Goal: Obtain resource: Obtain resource

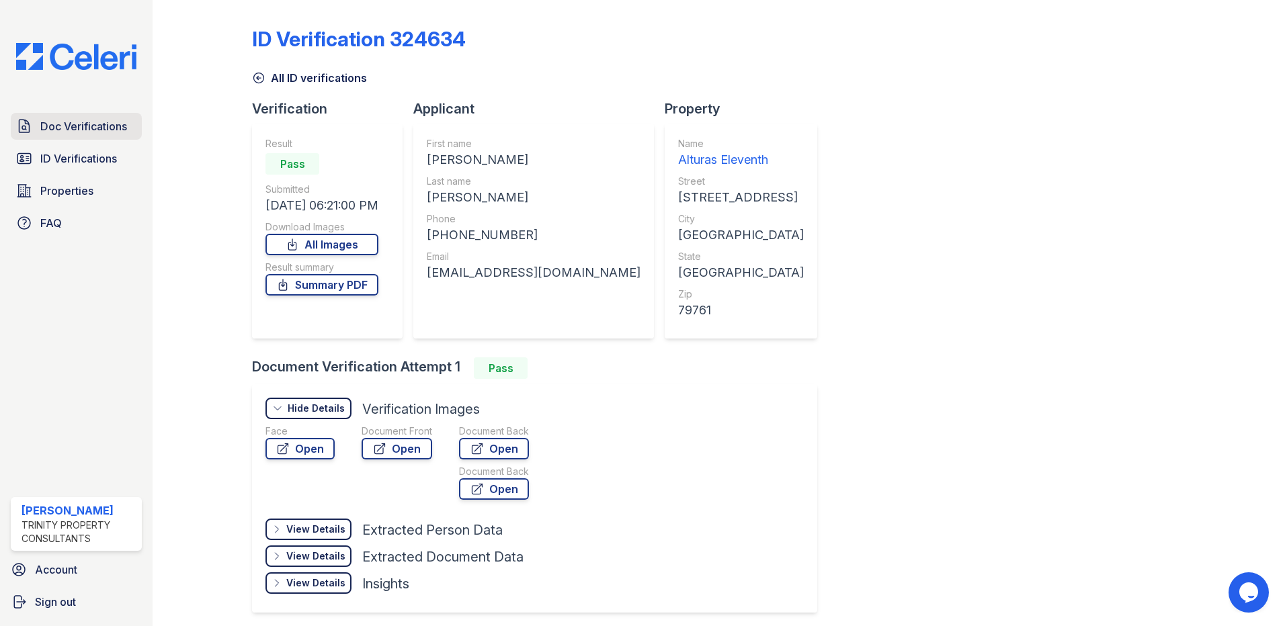
click at [90, 128] on span "Doc Verifications" at bounding box center [83, 126] width 87 height 16
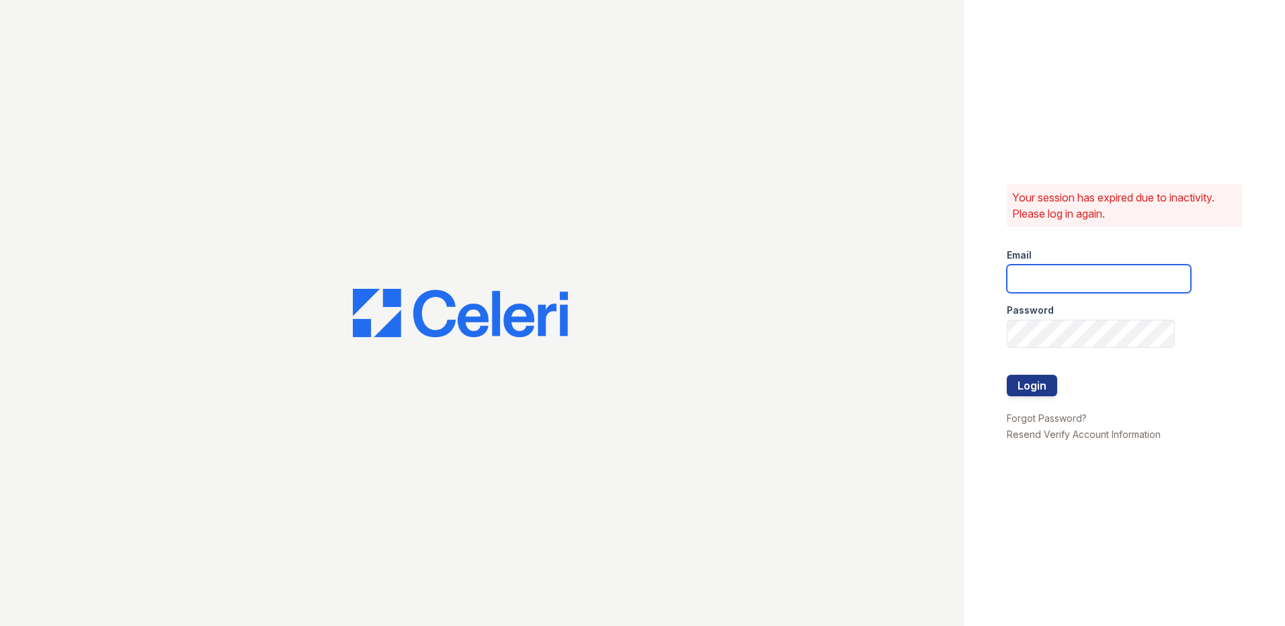
type input "LConde@trinity-pm.com"
click at [1015, 386] on button "Login" at bounding box center [1032, 386] width 50 height 22
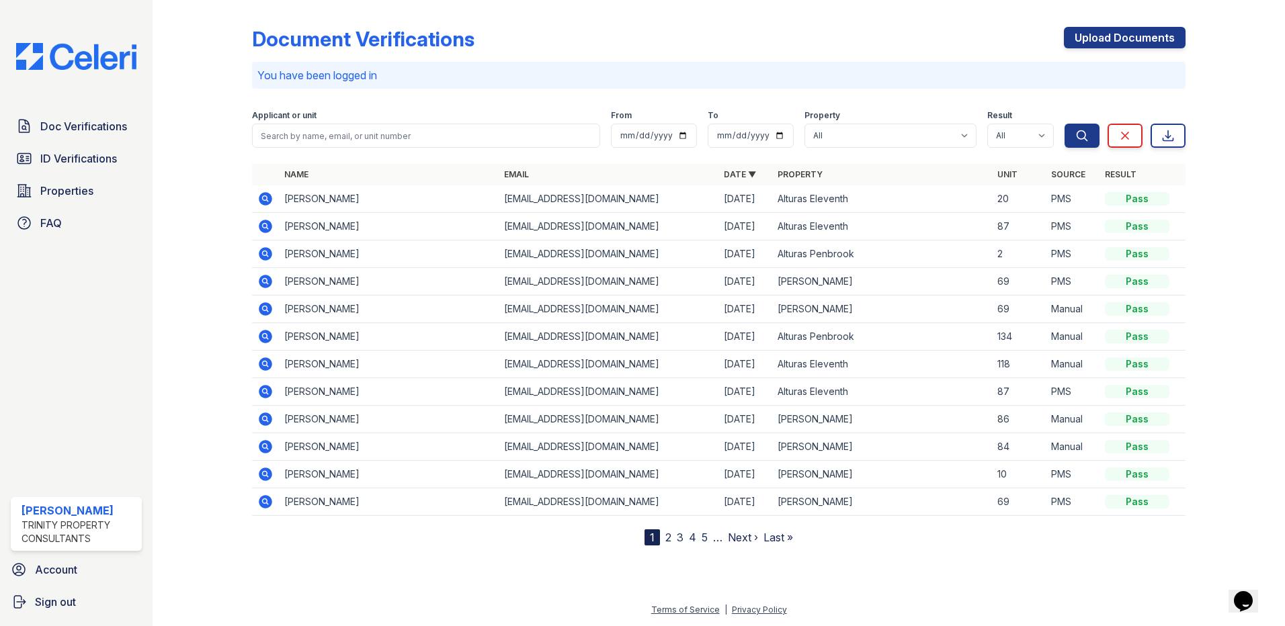
click at [268, 198] on icon at bounding box center [265, 198] width 13 height 13
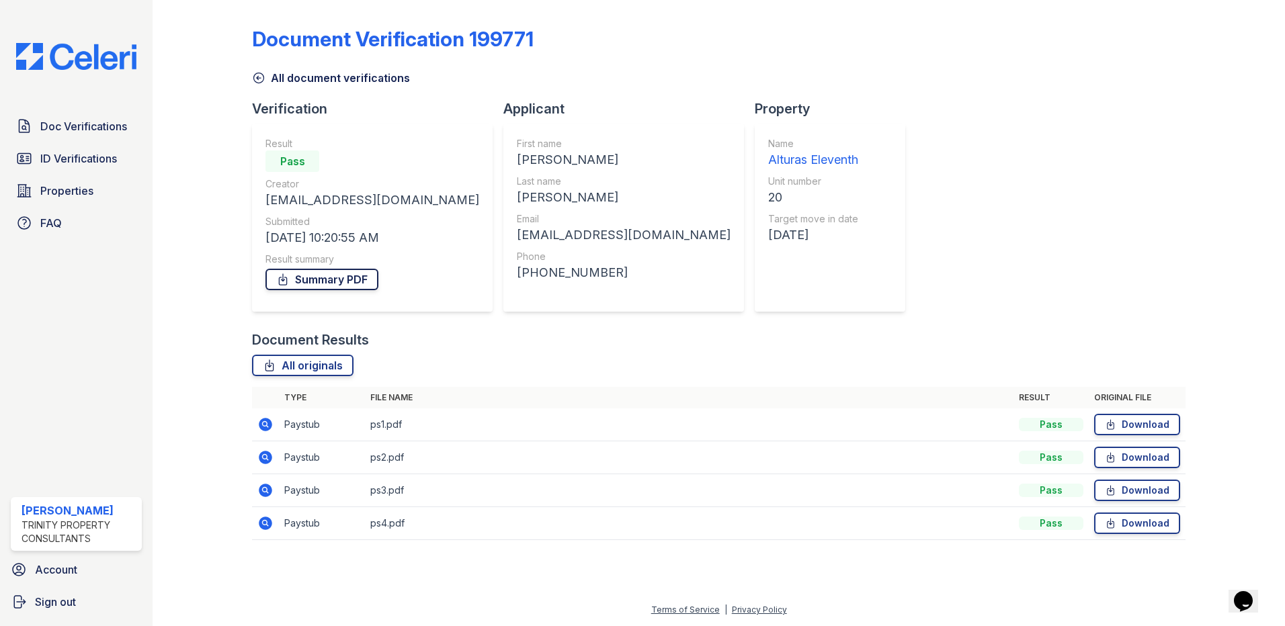
click at [335, 278] on link "Summary PDF" at bounding box center [321, 280] width 113 height 22
click at [59, 163] on span "ID Verifications" at bounding box center [78, 159] width 77 height 16
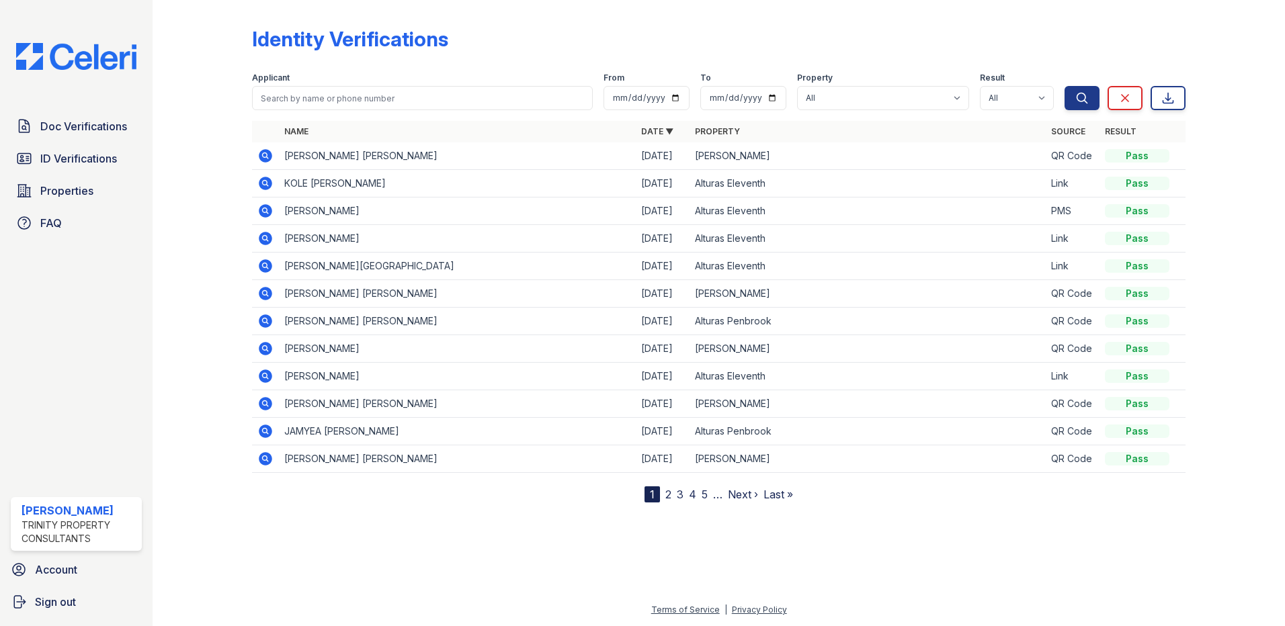
click at [261, 211] on icon at bounding box center [265, 210] width 13 height 13
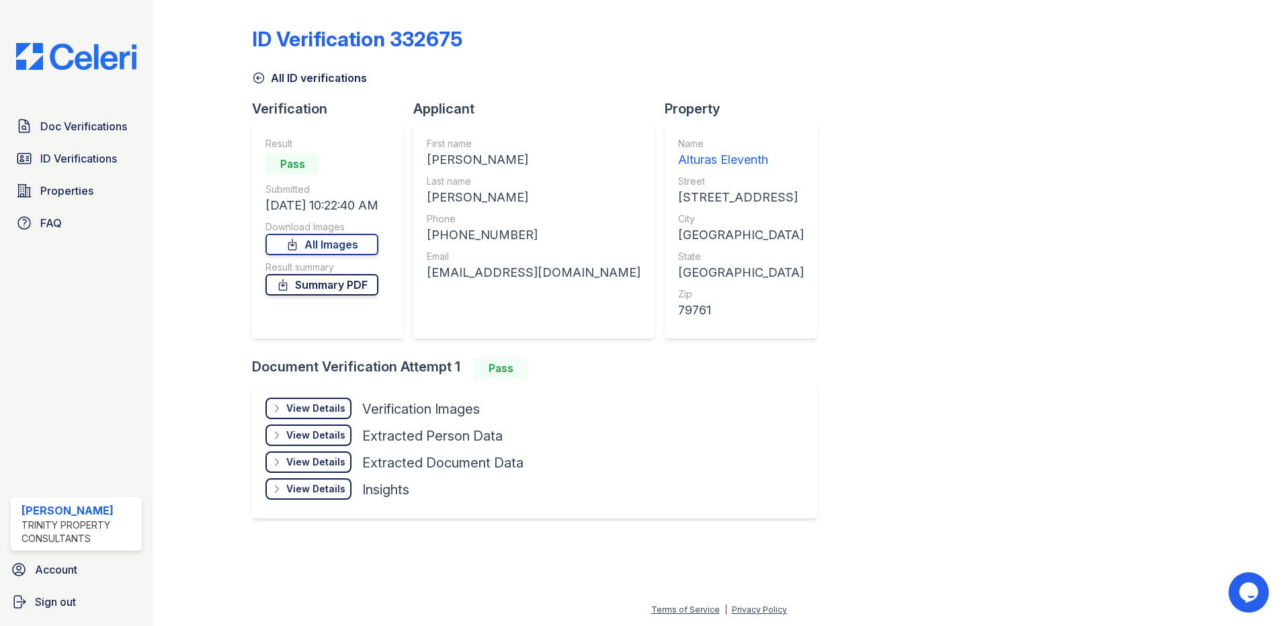
click at [336, 284] on link "Summary PDF" at bounding box center [321, 285] width 113 height 22
click at [91, 149] on link "ID Verifications" at bounding box center [76, 158] width 131 height 27
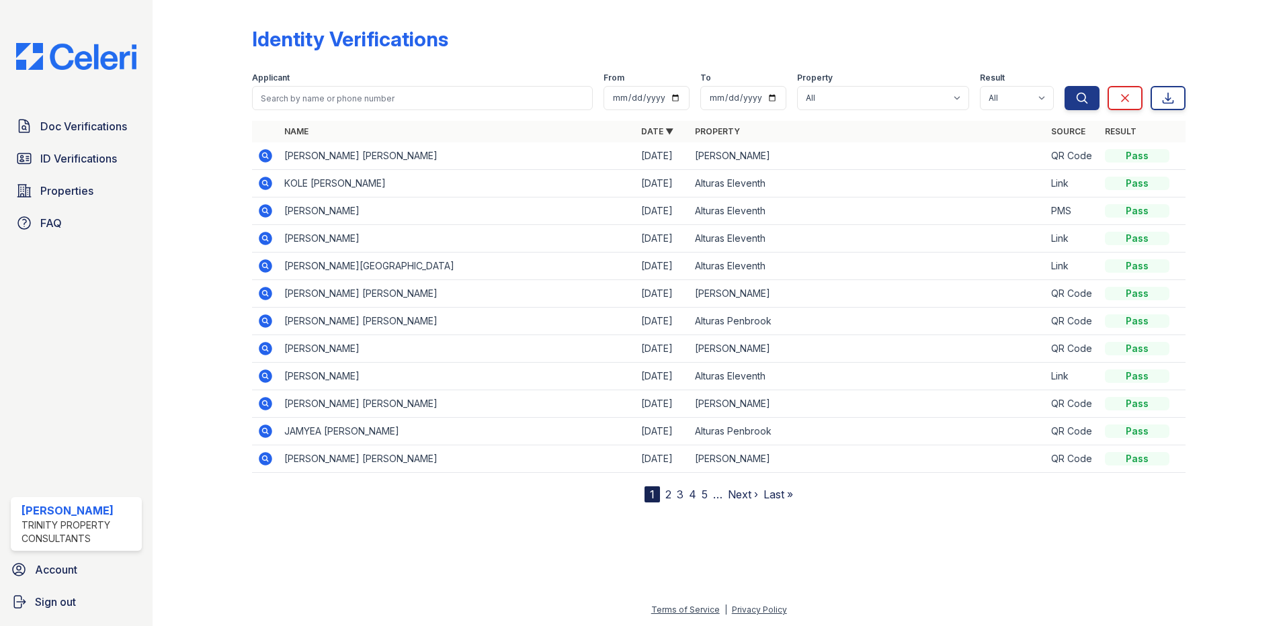
click at [262, 213] on icon at bounding box center [265, 210] width 13 height 13
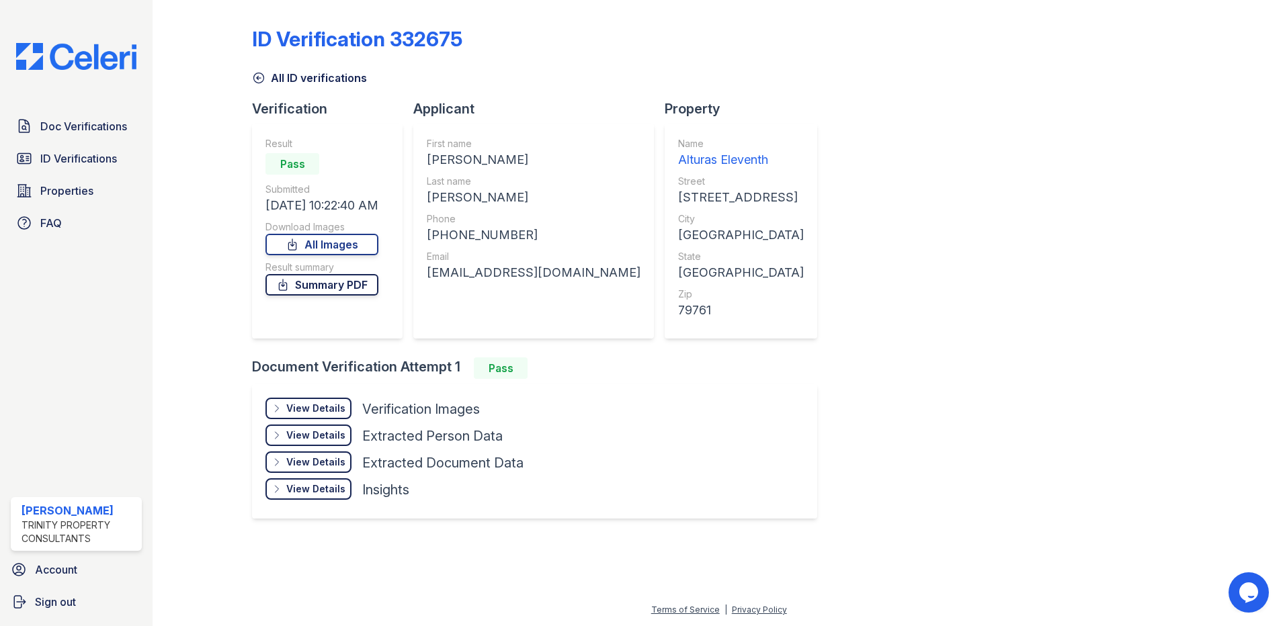
click at [351, 289] on link "Summary PDF" at bounding box center [321, 285] width 113 height 22
click at [55, 167] on span "ID Verifications" at bounding box center [78, 159] width 77 height 16
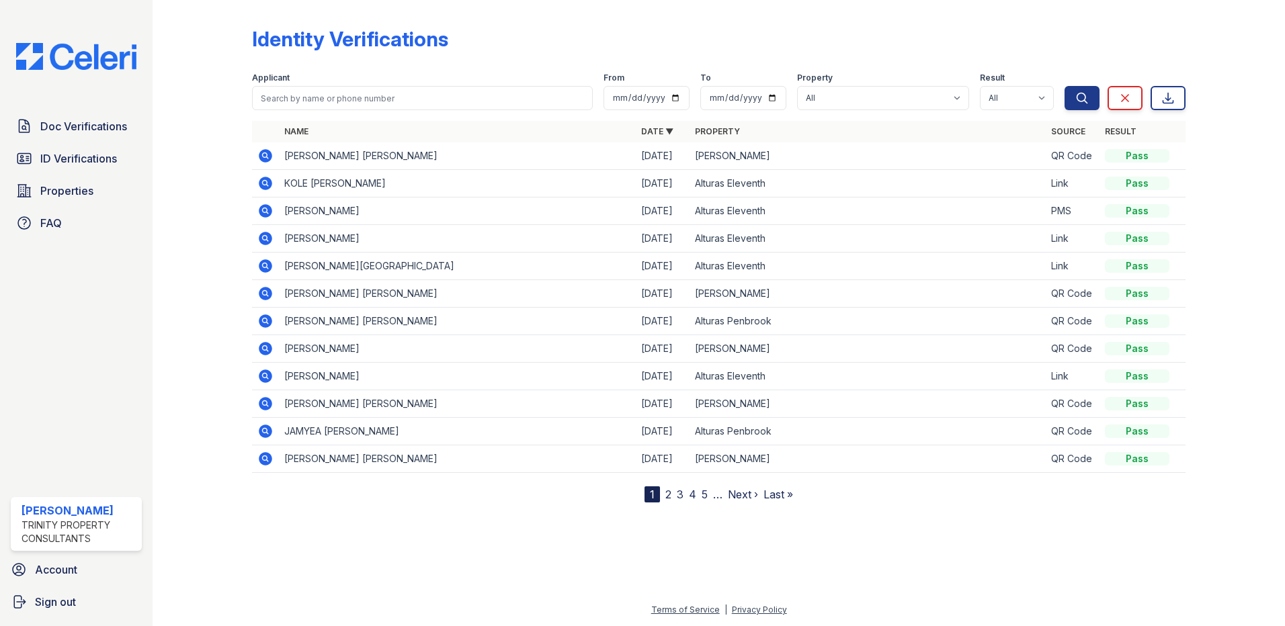
click at [262, 321] on icon at bounding box center [265, 321] width 16 height 16
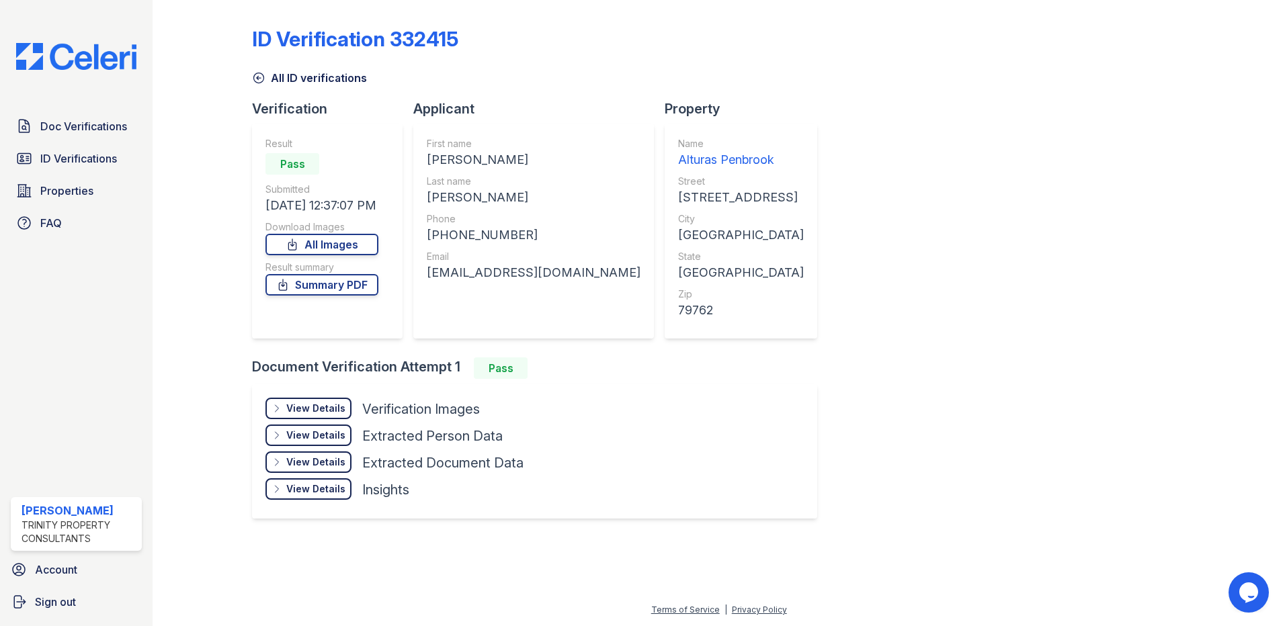
click at [332, 282] on link "Summary PDF" at bounding box center [321, 285] width 113 height 22
